Goal: Transaction & Acquisition: Purchase product/service

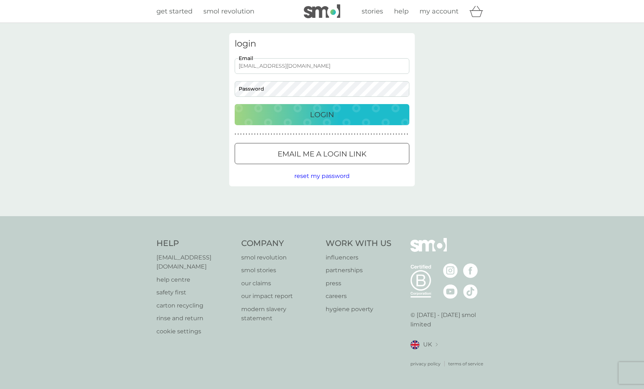
type input "[EMAIL_ADDRESS][DOMAIN_NAME]"
click at [327, 113] on p "Login" at bounding box center [322, 115] width 24 height 12
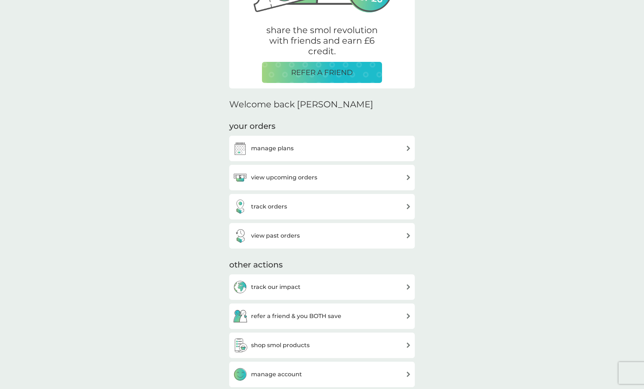
scroll to position [125, 0]
click at [341, 178] on div "view upcoming orders" at bounding box center [322, 177] width 178 height 15
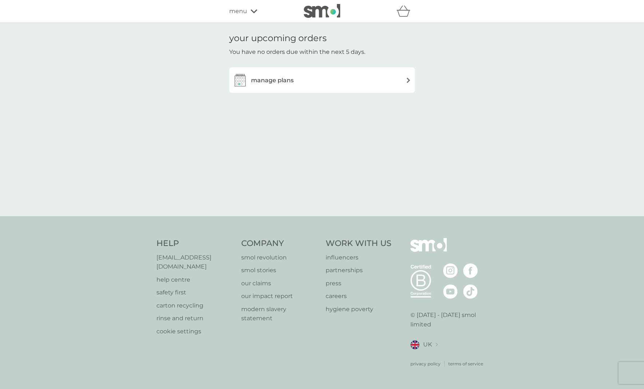
click at [287, 77] on h3 "manage plans" at bounding box center [272, 80] width 43 height 9
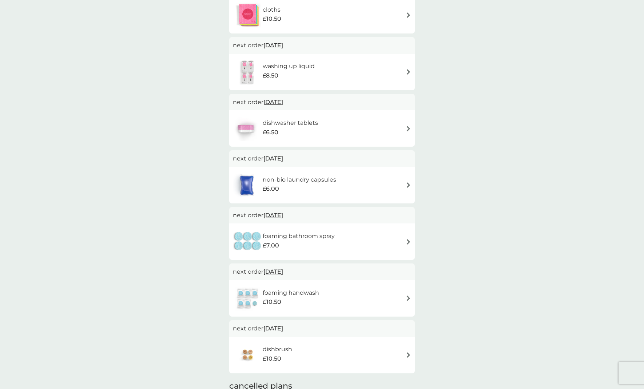
scroll to position [259, 0]
click at [306, 178] on h6 "non-bio laundry capsules" at bounding box center [299, 179] width 73 height 9
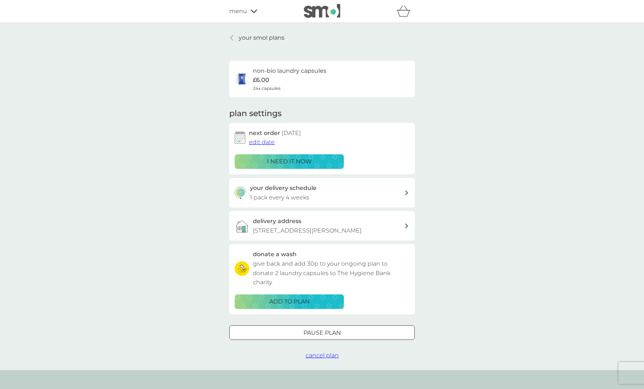
click at [271, 157] on p "i need it now" at bounding box center [289, 161] width 45 height 9
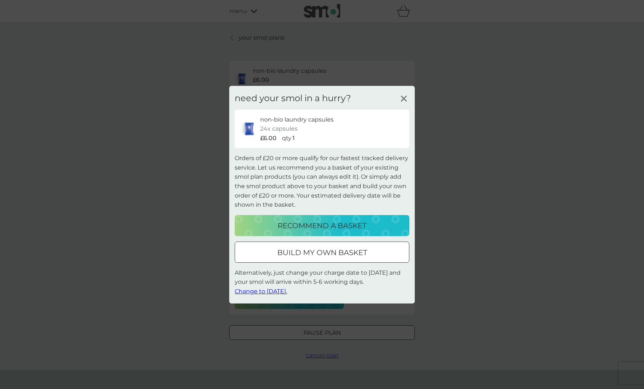
click at [325, 257] on button "build my own basket" at bounding box center [322, 251] width 175 height 21
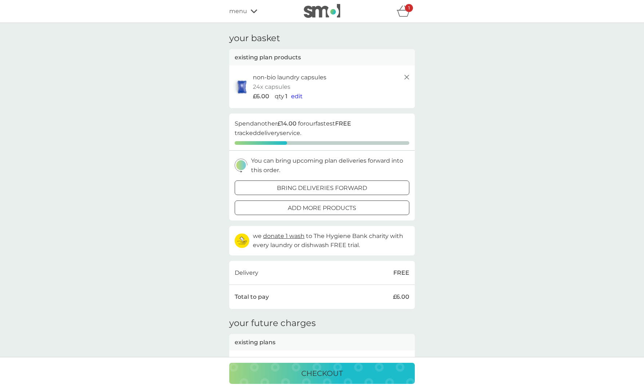
click at [294, 94] on span "edit" at bounding box center [297, 96] width 12 height 7
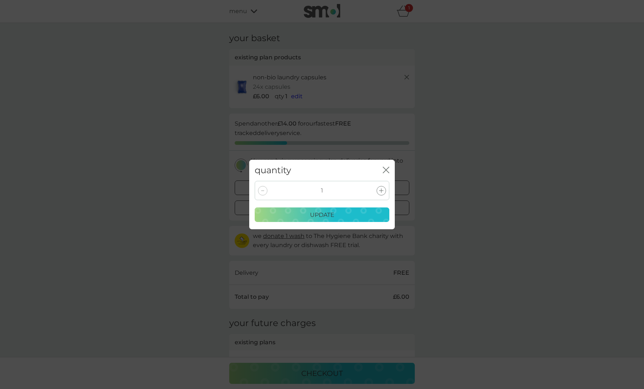
click at [382, 191] on icon at bounding box center [381, 190] width 4 height 4
click at [328, 217] on p "update" at bounding box center [322, 214] width 24 height 9
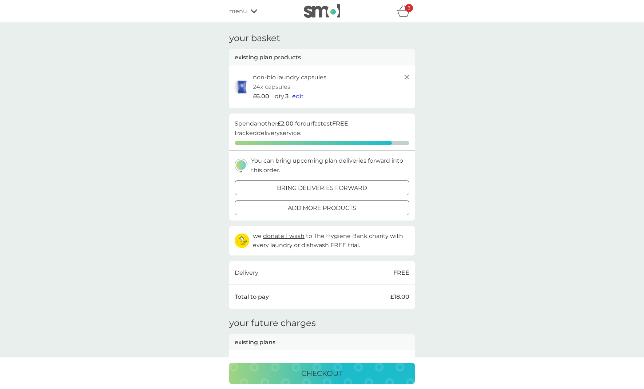
click at [230, 14] on span "menu" at bounding box center [238, 11] width 18 height 9
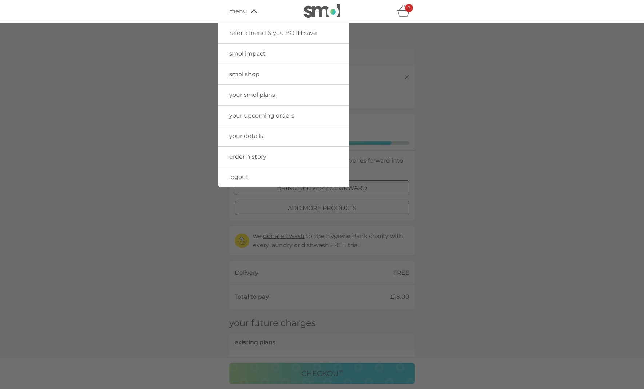
click at [274, 93] on span "your smol plans" at bounding box center [252, 94] width 46 height 7
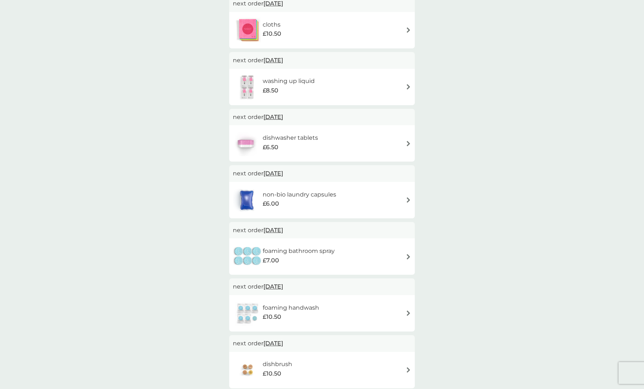
scroll to position [244, 0]
click at [363, 141] on div "dishwasher tablets £6.50" at bounding box center [322, 142] width 178 height 25
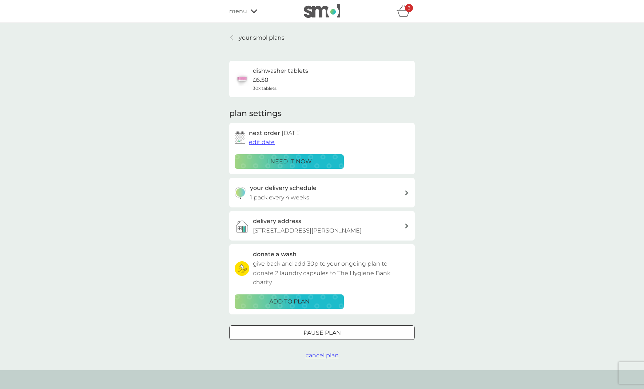
click at [312, 161] on div "i need it now" at bounding box center [289, 161] width 100 height 9
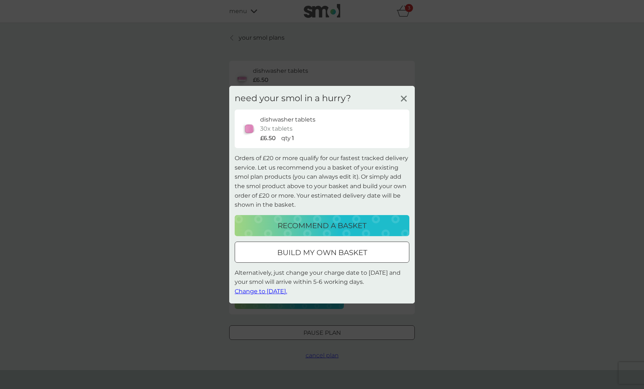
click at [317, 252] on div at bounding box center [322, 252] width 26 height 8
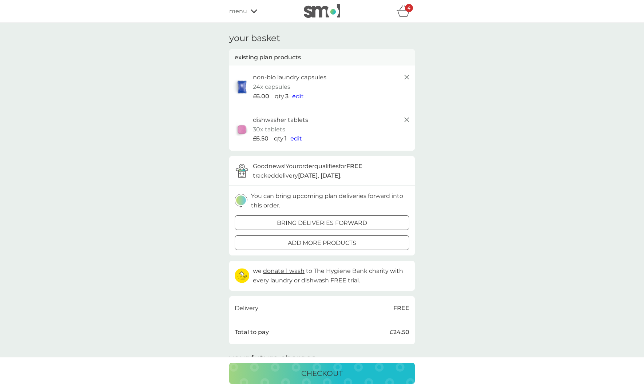
click at [299, 137] on span "edit" at bounding box center [296, 138] width 12 height 7
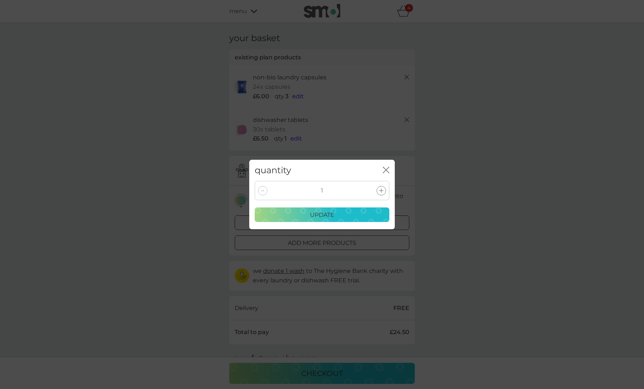
scroll to position [1, 0]
click at [385, 189] on div at bounding box center [380, 190] width 9 height 9
click at [327, 213] on p "update" at bounding box center [322, 214] width 24 height 9
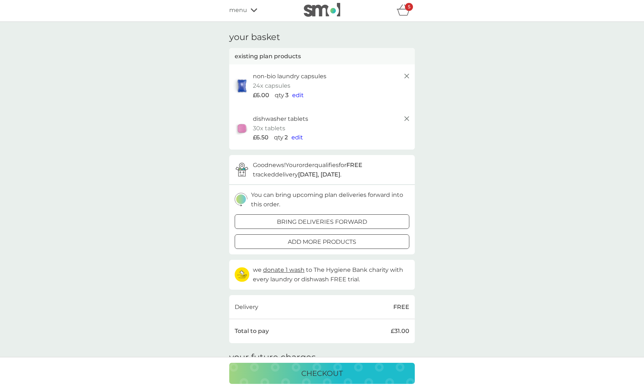
click at [300, 96] on span "edit" at bounding box center [298, 95] width 12 height 7
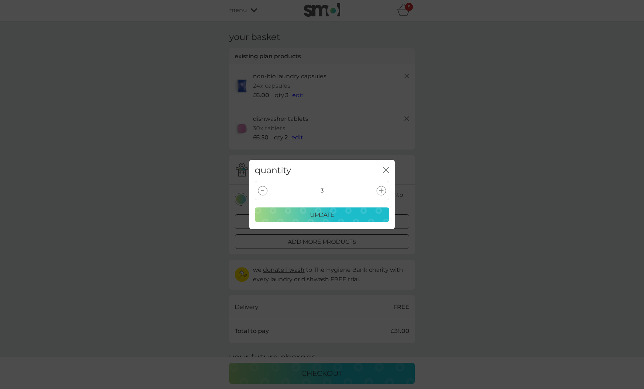
click at [265, 189] on div at bounding box center [262, 190] width 9 height 9
click at [327, 218] on p "update" at bounding box center [322, 214] width 24 height 9
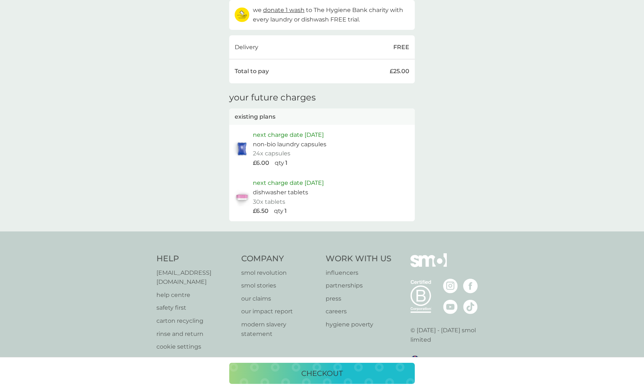
scroll to position [260, 0]
click at [330, 374] on p "checkout" at bounding box center [321, 373] width 41 height 12
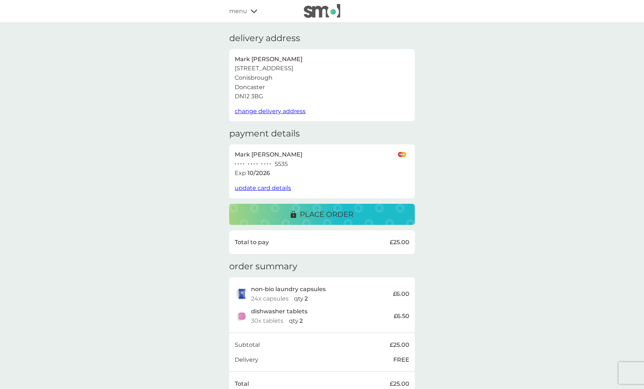
click at [328, 213] on p "place order" at bounding box center [326, 214] width 53 height 12
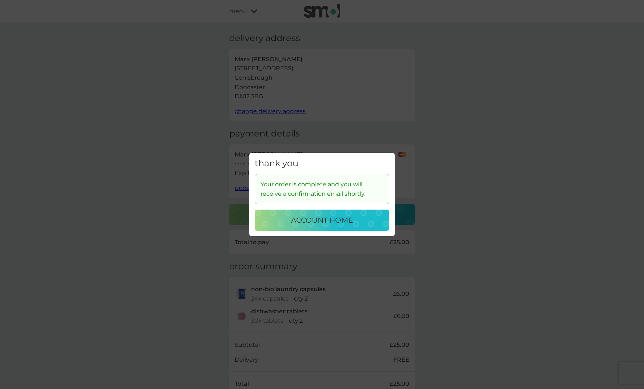
click at [306, 217] on p "account home" at bounding box center [322, 220] width 62 height 12
